Goal: Task Accomplishment & Management: Use online tool/utility

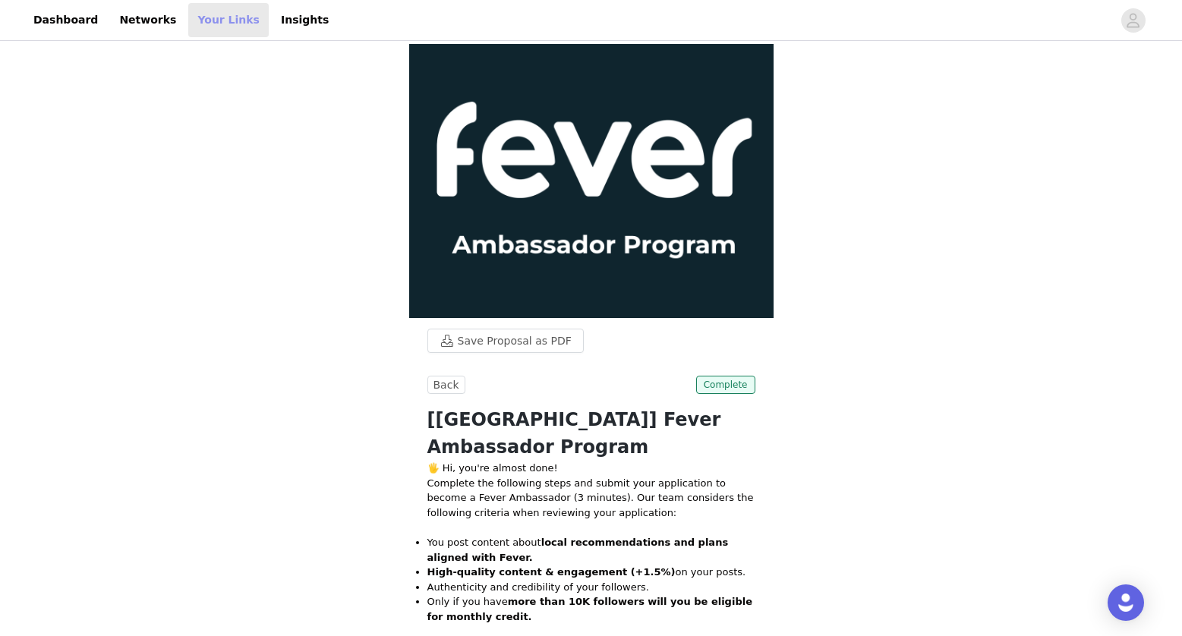
click at [214, 21] on link "Your Links" at bounding box center [228, 20] width 81 height 34
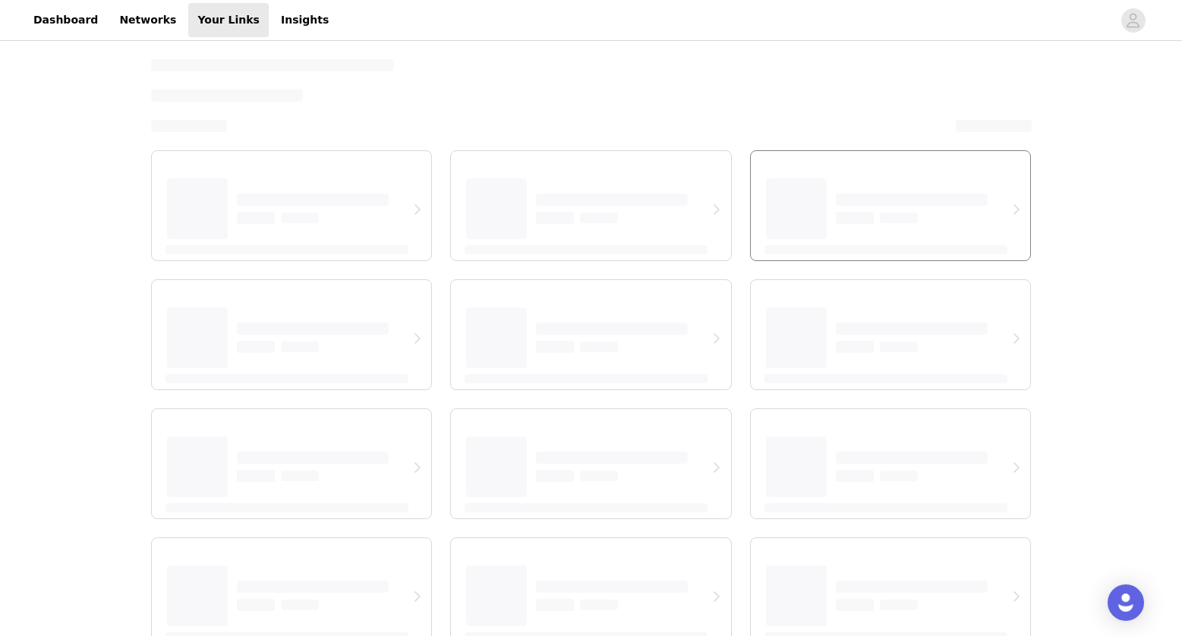
select select "12"
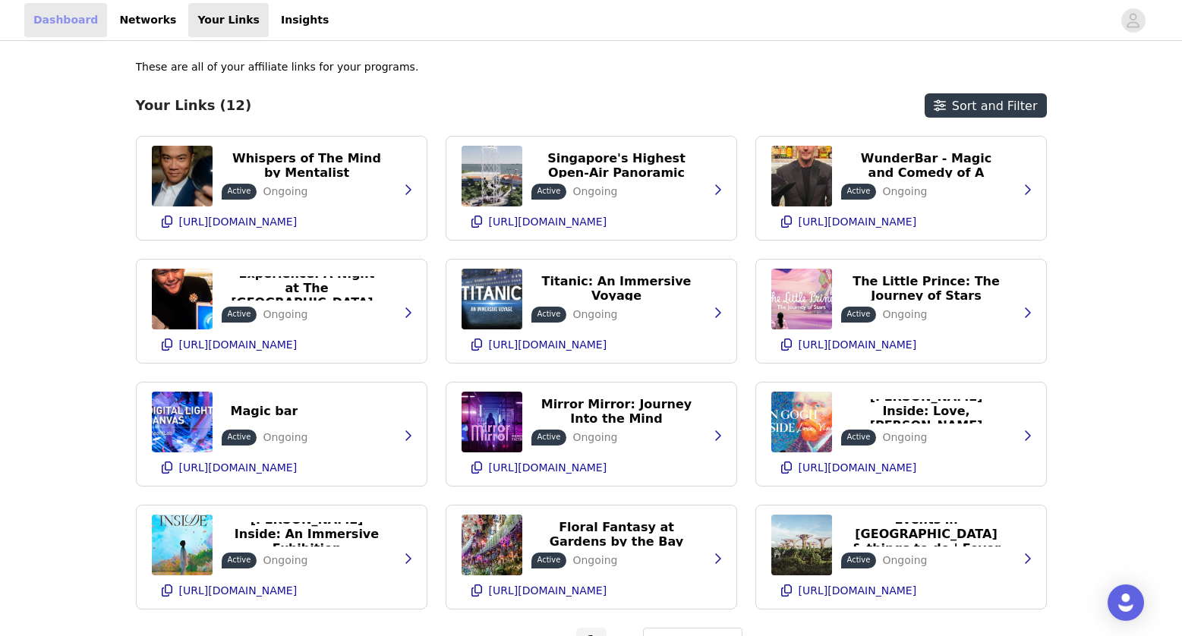
click at [81, 31] on link "Dashboard" at bounding box center [65, 20] width 83 height 34
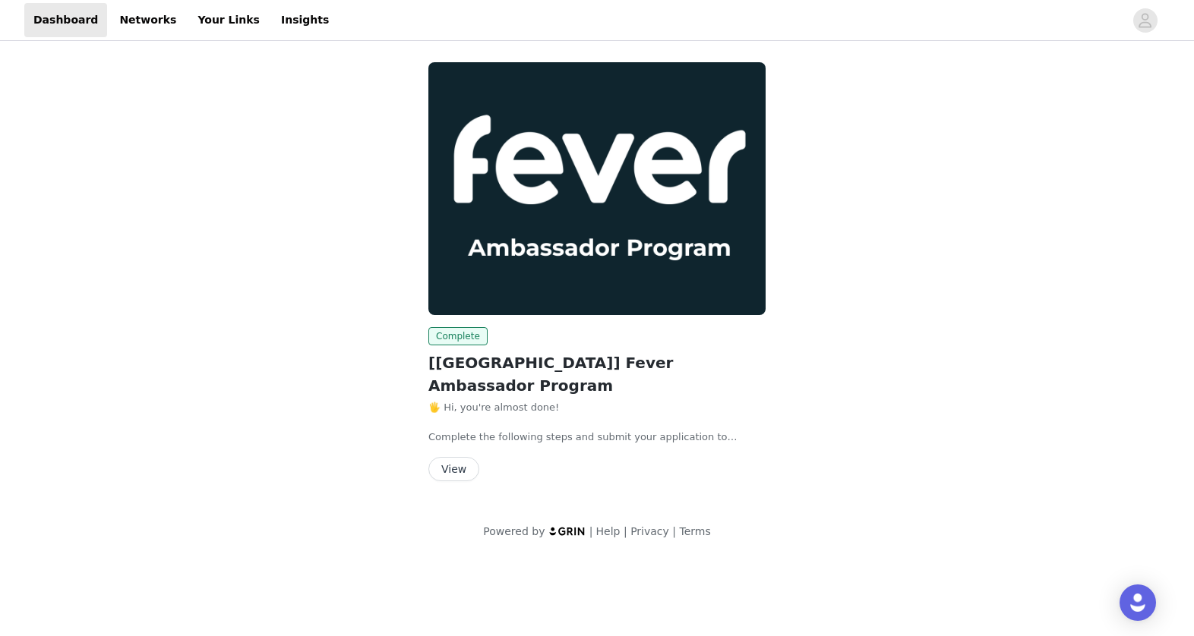
click at [451, 457] on button "View" at bounding box center [453, 469] width 51 height 24
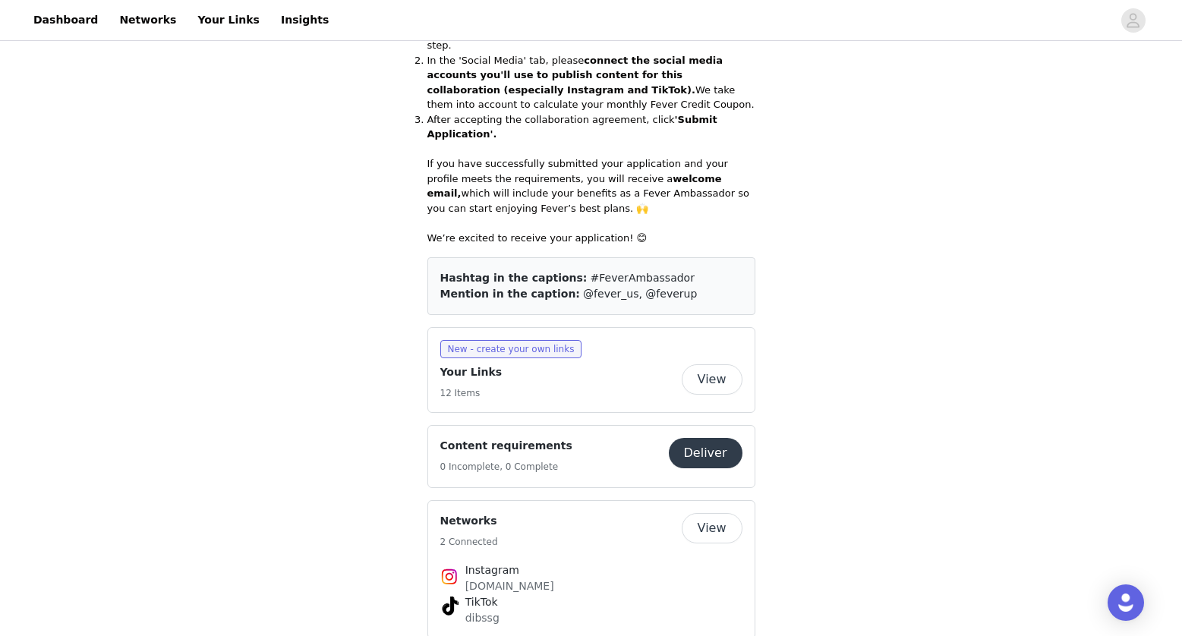
scroll to position [791, 0]
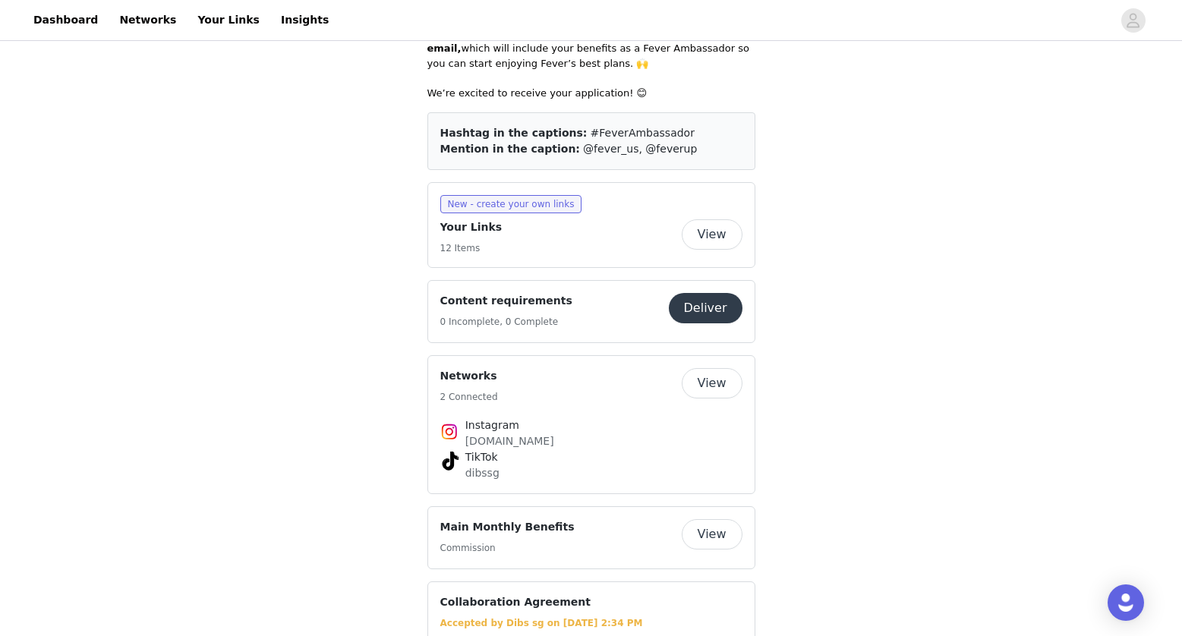
click at [715, 220] on button "View" at bounding box center [712, 234] width 61 height 30
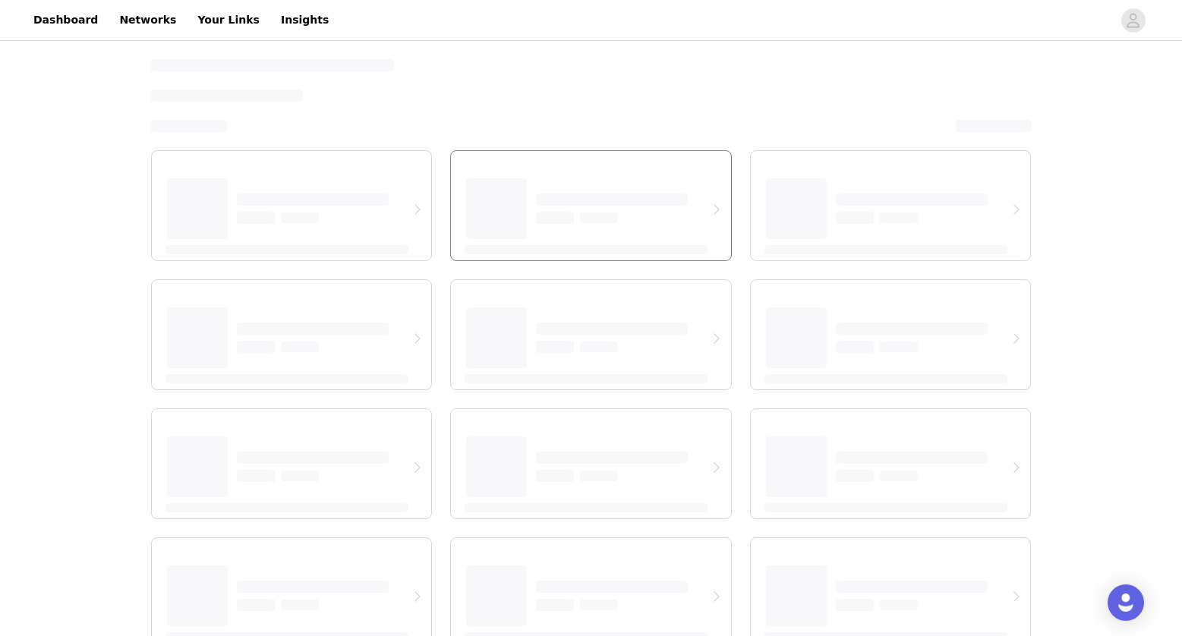
select select "12"
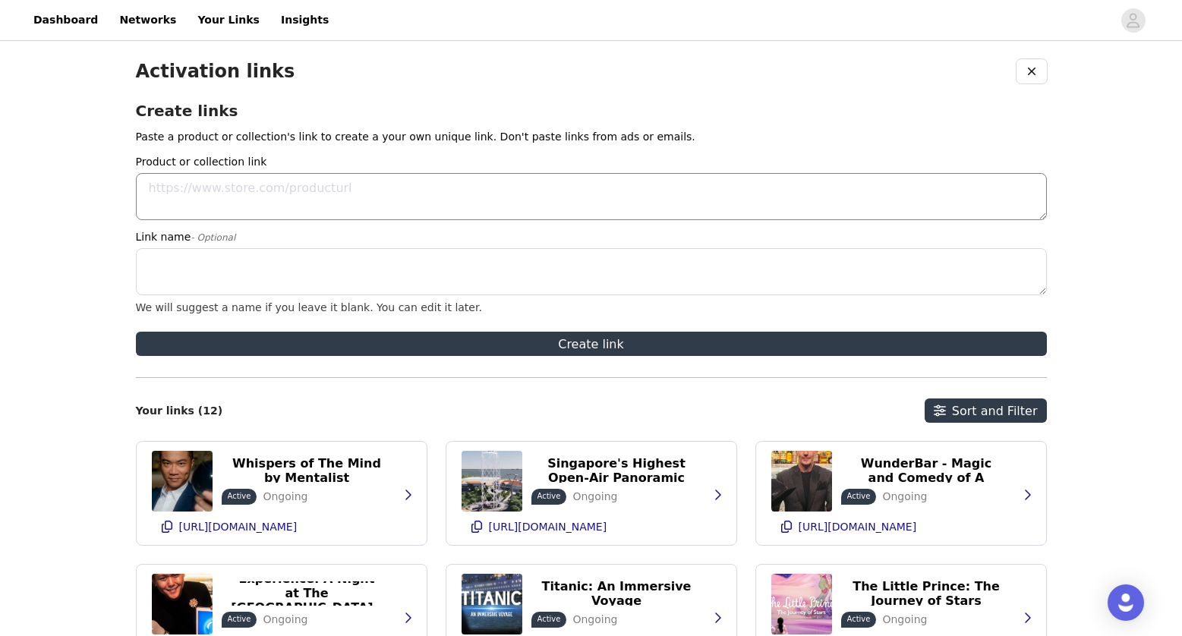
click at [202, 191] on textarea "Product or collection link" at bounding box center [591, 196] width 911 height 47
paste textarea "[URL][DOMAIN_NAME]"
type textarea "[URL][DOMAIN_NAME]"
click at [226, 265] on textarea "Link name - Optional" at bounding box center [591, 271] width 911 height 47
paste textarea "Machu Picchu: Journey to the [GEOGRAPHIC_DATA]"
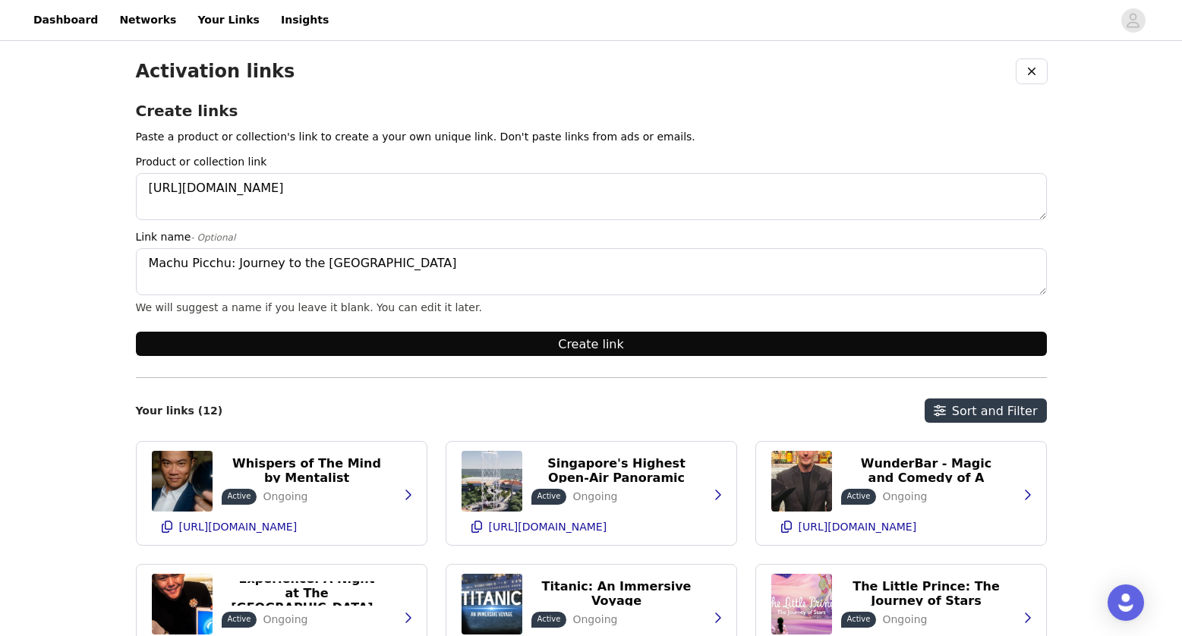
type textarea "Machu Picchu: Journey to the [GEOGRAPHIC_DATA]"
click at [667, 343] on button "Create link" at bounding box center [591, 344] width 911 height 24
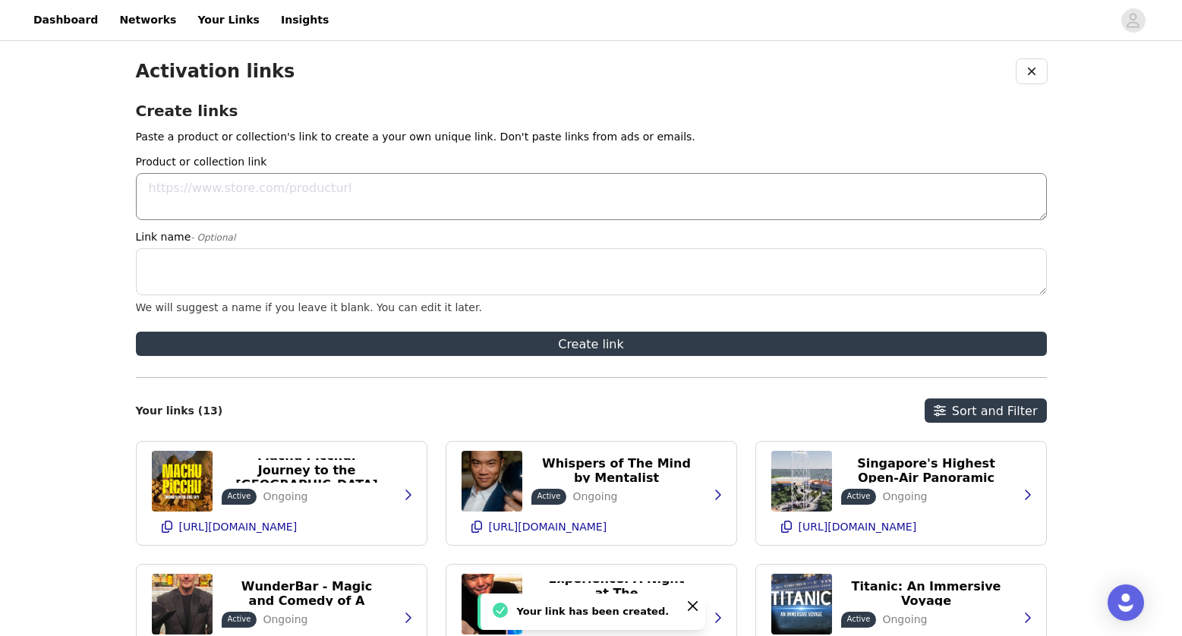
scroll to position [380, 0]
